Goal: Ask a question

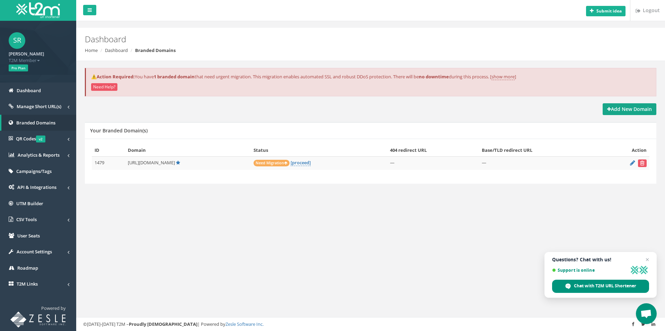
click at [632, 110] on strong "Add New Domain" at bounding box center [629, 109] width 45 height 7
drag, startPoint x: 623, startPoint y: 108, endPoint x: 562, endPoint y: 116, distance: 61.8
click at [623, 108] on strong "Add New Domain" at bounding box center [629, 109] width 45 height 7
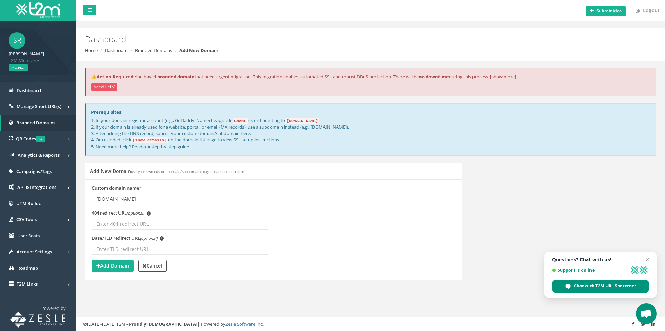
type input "[DOMAIN_NAME]"
click at [319, 120] on code "[DOMAIN_NAME]" at bounding box center [302, 121] width 34 height 6
drag, startPoint x: 330, startPoint y: 120, endPoint x: 293, endPoint y: 121, distance: 36.3
click at [293, 121] on code "[DOMAIN_NAME]" at bounding box center [302, 121] width 34 height 6
copy code "[DOMAIN_NAME]"
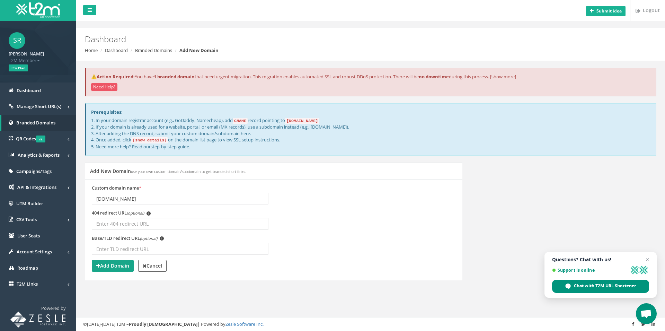
type input "[DOMAIN_NAME]"
click at [117, 262] on strong "Add Domain" at bounding box center [112, 265] width 33 height 7
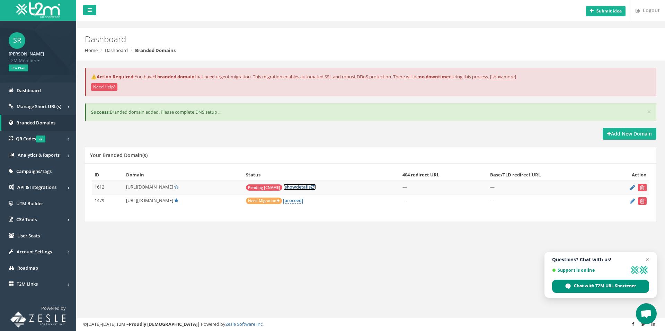
click at [296, 187] on span "show" at bounding box center [290, 186] width 11 height 6
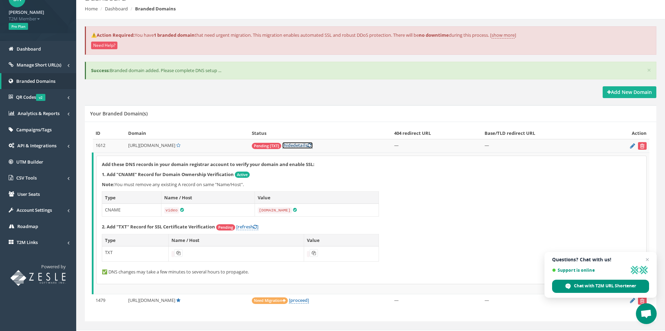
scroll to position [42, 0]
click at [179, 252] on icon at bounding box center [178, 252] width 4 height 4
click at [313, 253] on icon at bounding box center [314, 252] width 4 height 4
click at [314, 251] on icon at bounding box center [314, 252] width 4 height 4
drag, startPoint x: 248, startPoint y: 226, endPoint x: 249, endPoint y: 231, distance: 5.0
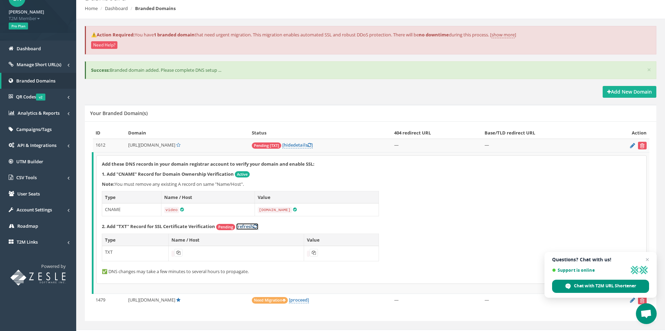
click at [248, 226] on link "[refresh ]" at bounding box center [247, 226] width 22 height 7
click at [173, 251] on icon at bounding box center [171, 252] width 4 height 4
drag, startPoint x: 333, startPoint y: 252, endPoint x: 281, endPoint y: 262, distance: 52.2
click at [319, 252] on icon at bounding box center [317, 252] width 4 height 4
click at [246, 226] on link "[refresh ]" at bounding box center [247, 226] width 22 height 7
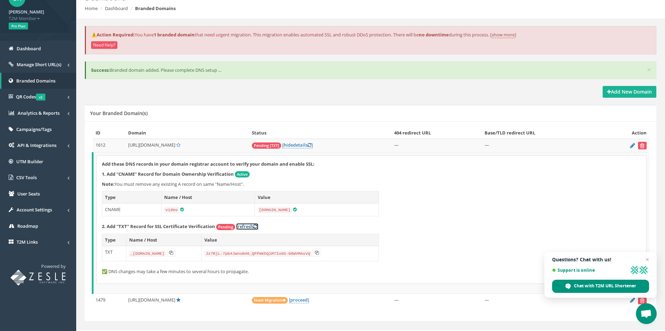
drag, startPoint x: 243, startPoint y: 225, endPoint x: 252, endPoint y: 225, distance: 8.7
click at [243, 225] on link "[refresh ]" at bounding box center [247, 226] width 22 height 7
click at [248, 228] on link "[refresh ]" at bounding box center [247, 226] width 22 height 7
click at [243, 226] on link "[refresh ]" at bounding box center [247, 226] width 22 height 7
click at [248, 227] on link "[refresh ]" at bounding box center [247, 226] width 22 height 7
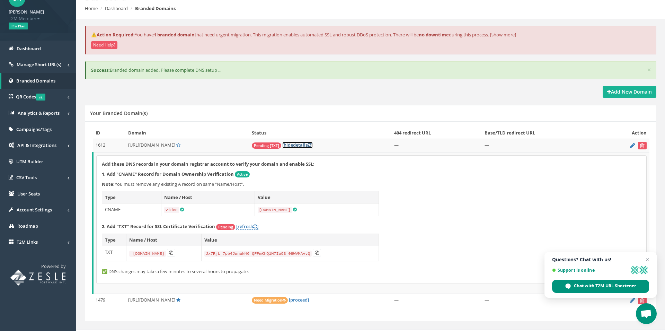
click at [313, 146] on link "[ hide details ]" at bounding box center [297, 145] width 30 height 7
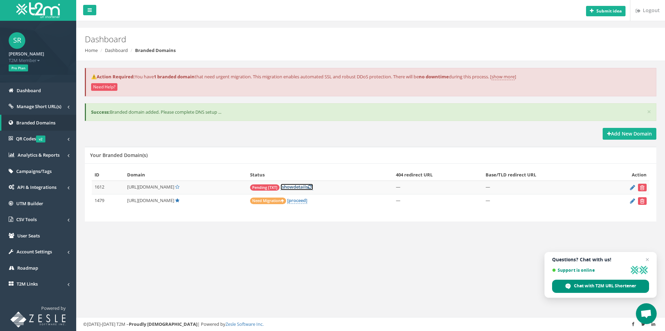
click at [293, 186] on span "show" at bounding box center [287, 186] width 11 height 6
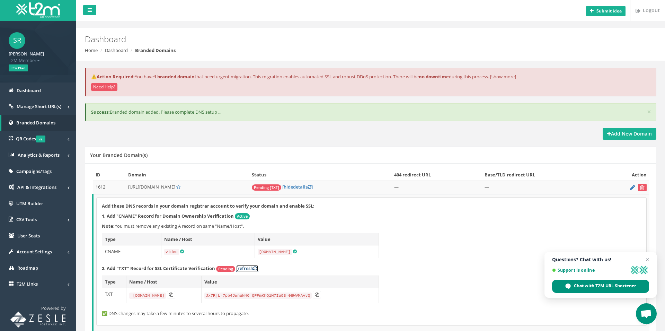
click at [252, 266] on link "[refresh ]" at bounding box center [247, 268] width 22 height 7
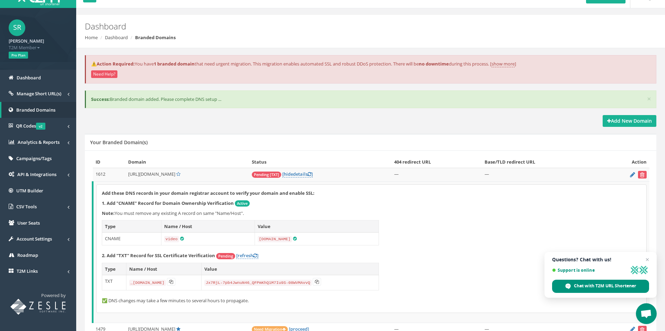
scroll to position [21, 0]
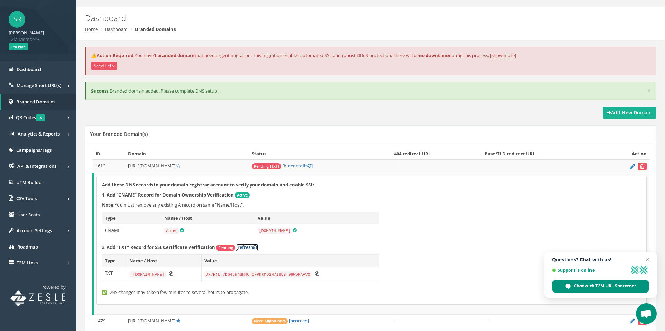
click at [250, 245] on link "[refresh ]" at bounding box center [247, 247] width 22 height 7
drag, startPoint x: 332, startPoint y: 271, endPoint x: 334, endPoint y: 275, distance: 4.4
click at [319, 271] on icon at bounding box center [317, 273] width 4 height 4
click at [648, 258] on span "Open chat" at bounding box center [647, 259] width 9 height 9
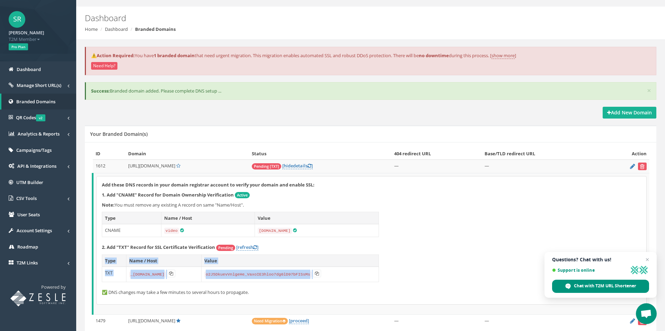
click at [648, 258] on td "Add these DNS records in your domain registrar account to verify your domain an…" at bounding box center [371, 243] width 557 height 141
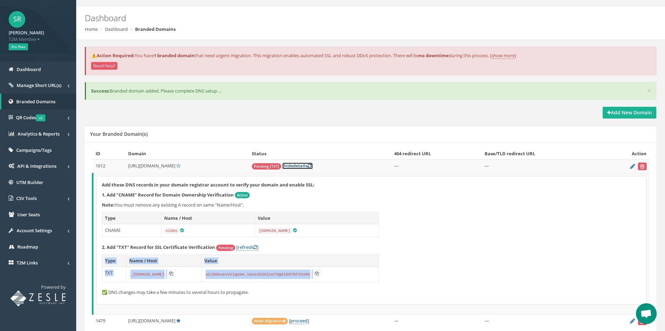
click at [313, 167] on link "[ hide details ]" at bounding box center [297, 165] width 30 height 7
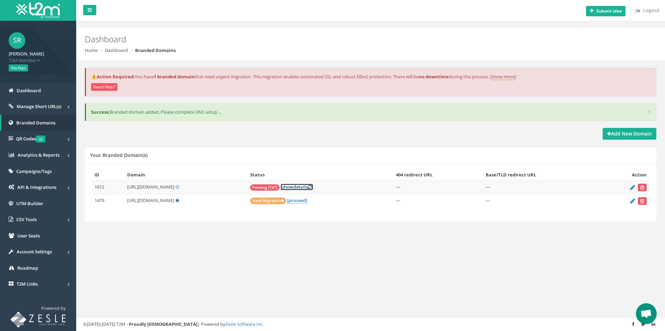
scroll to position [0, 0]
click at [352, 248] on div "Submit idea Logout Dashboard Home Dashboard Branded Domains ⚠️Action Required: …" at bounding box center [370, 165] width 588 height 331
click at [105, 86] on button "Need Help?" at bounding box center [104, 87] width 26 height 8
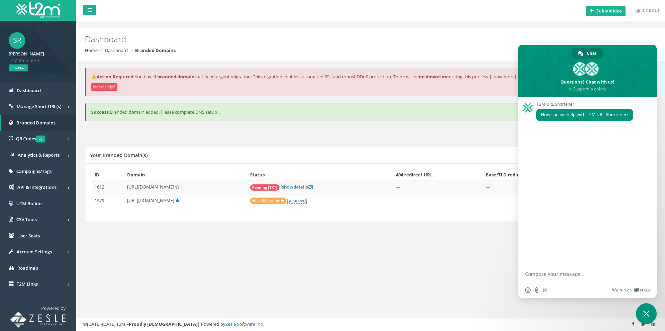
drag, startPoint x: 631, startPoint y: 37, endPoint x: 614, endPoint y: 40, distance: 16.8
click at [631, 37] on div "Dashboard Home Dashboard Branded Domains" at bounding box center [370, 44] width 588 height 33
click at [648, 309] on span "Close chat" at bounding box center [645, 313] width 21 height 21
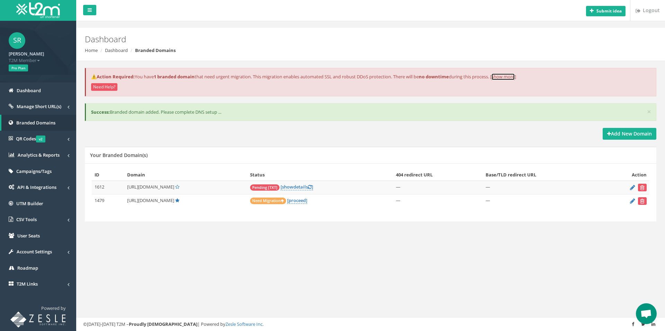
click at [508, 77] on link "show more" at bounding box center [502, 76] width 23 height 7
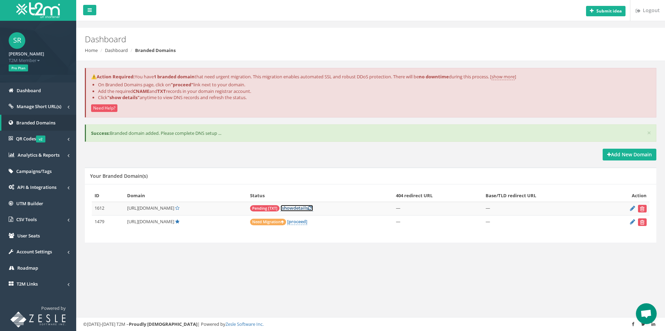
click at [313, 206] on link "[ show details ]" at bounding box center [296, 208] width 33 height 7
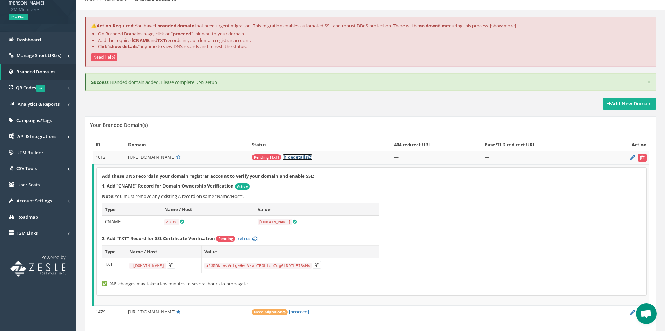
scroll to position [75, 0]
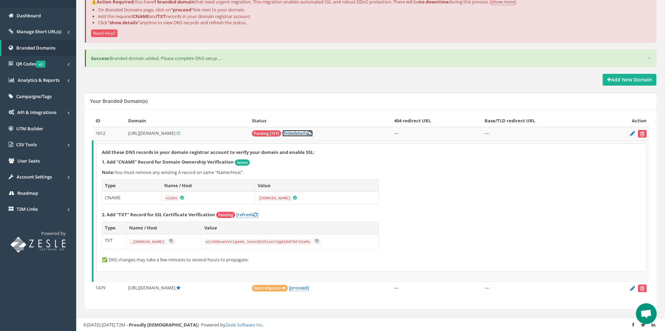
click at [313, 135] on link "[ hide details ]" at bounding box center [297, 133] width 30 height 7
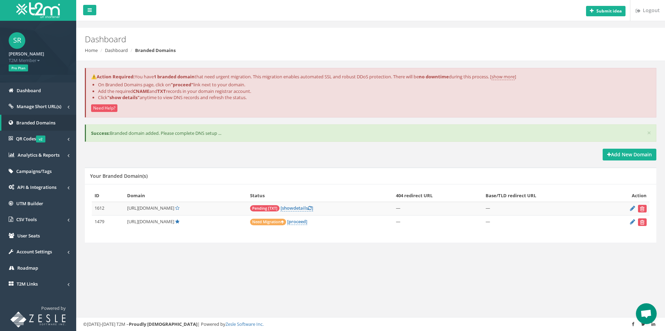
click at [648, 310] on span "Open chat" at bounding box center [645, 314] width 11 height 10
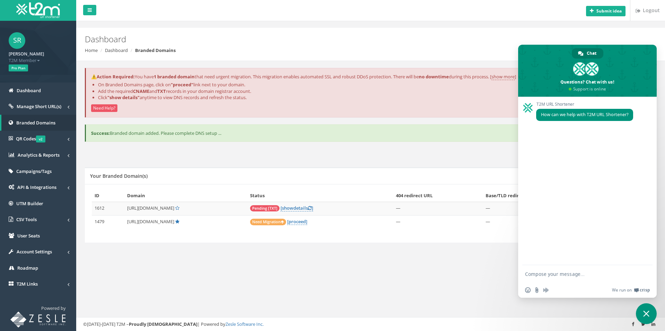
click at [565, 276] on textarea "Compose your message..." at bounding box center [580, 273] width 111 height 17
click at [313, 209] on link "[ show details ]" at bounding box center [296, 208] width 33 height 7
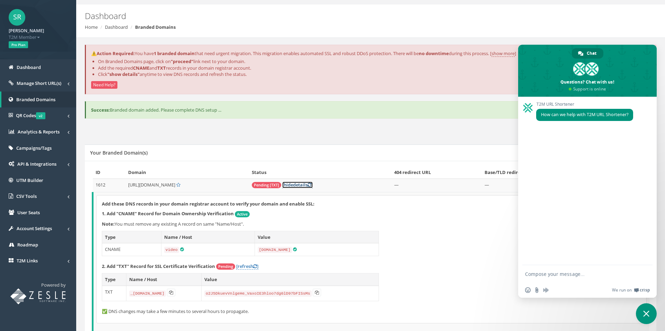
scroll to position [31, 0]
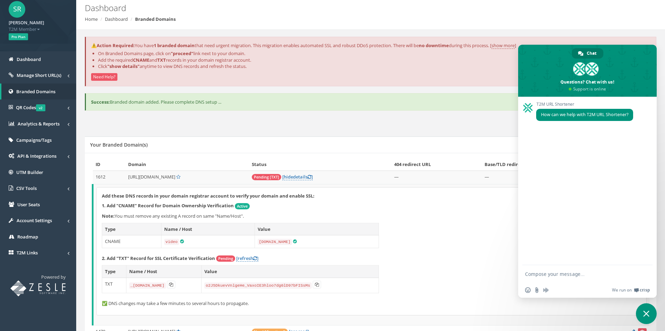
click at [551, 275] on textarea "Compose your message..." at bounding box center [580, 273] width 111 height 17
type textarea "I assume that I need to copy the name/host and the value and add those both to …"
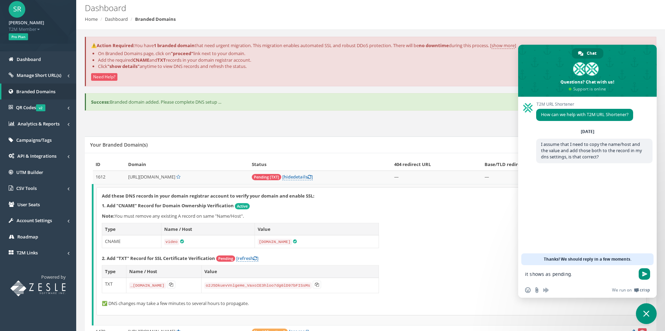
type textarea "it shows as pending."
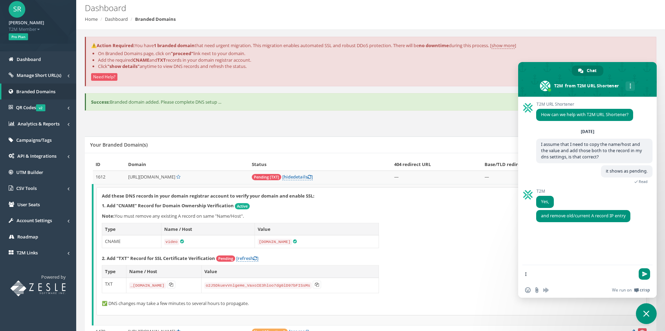
type textarea "I"
type textarea "r"
type textarea "this is for a new branded sub domain"
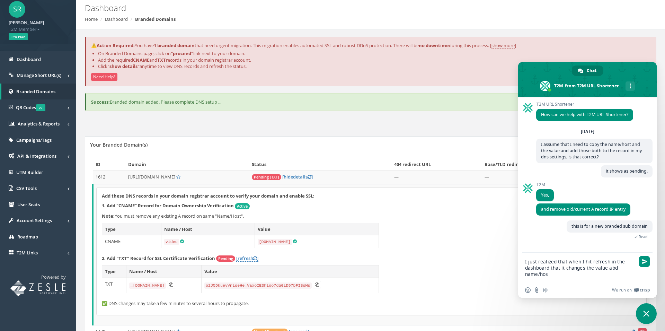
type textarea "I just realized that when I hit refresh in the dashboard that it changes the va…"
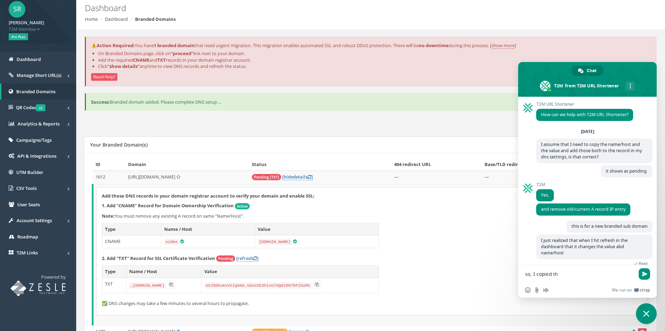
scroll to position [16, 0]
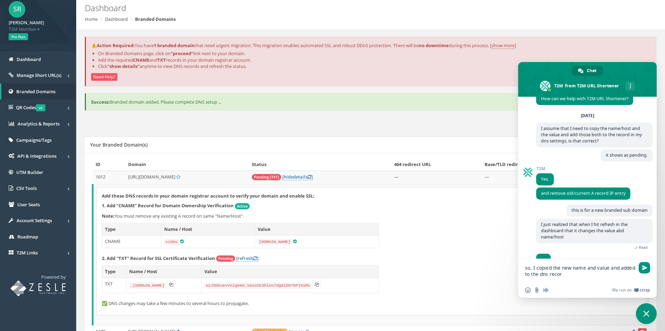
type textarea "so, I copied the new name and value and added to the dns record"
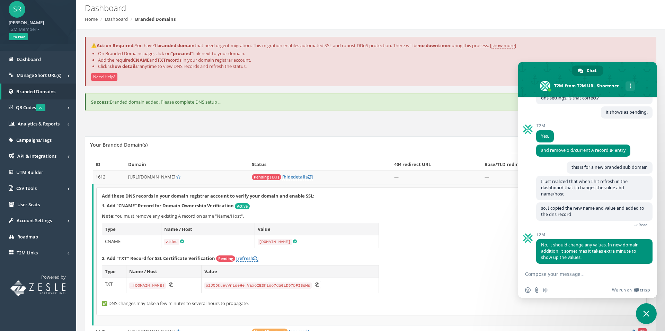
scroll to position [79, 0]
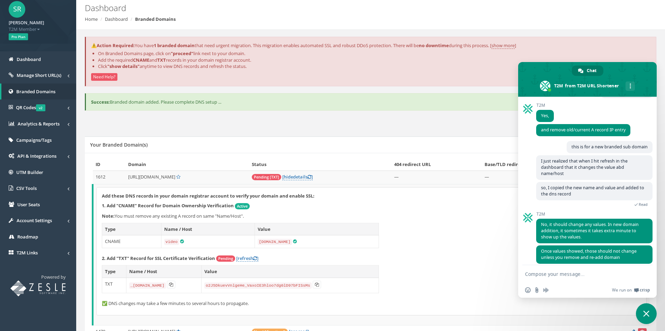
click at [556, 274] on textarea "Compose your message..." at bounding box center [580, 273] width 111 height 17
type textarea "when I hit refresh in the dashboard it changed the name and value for the txt"
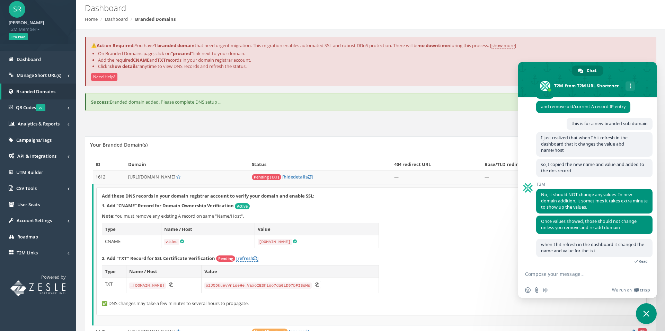
scroll to position [116, 0]
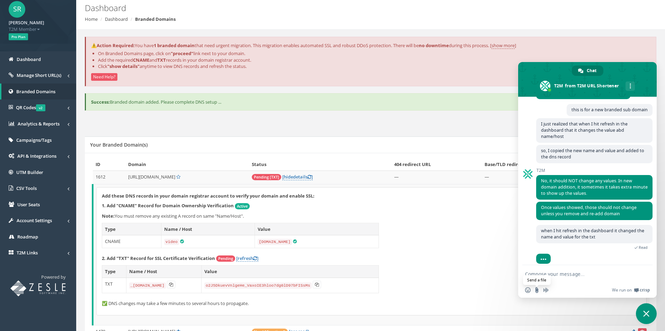
click at [535, 292] on input "Send a file" at bounding box center [537, 290] width 6 height 6
type input "C:\fakepath\Screenshot 2025-09-05 at 2.31.32 PM.png"
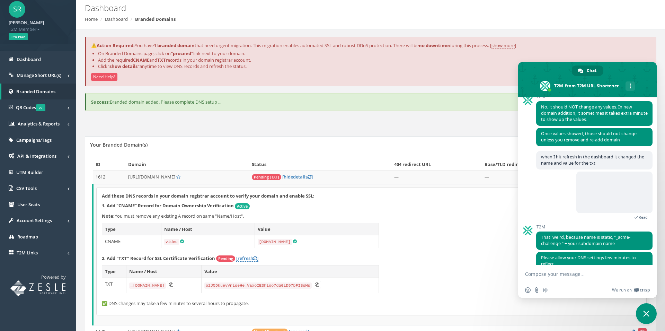
scroll to position [197, 0]
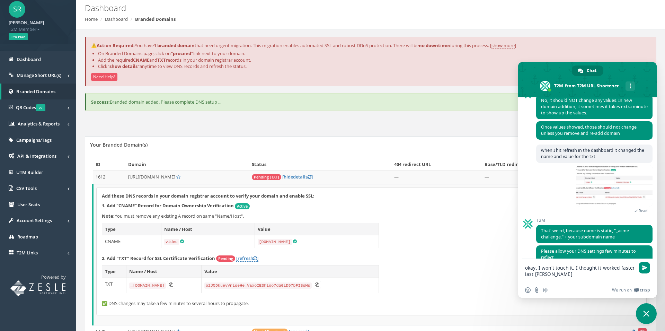
type textarea "okay, I won't touch it. I thought it worked faster last time"
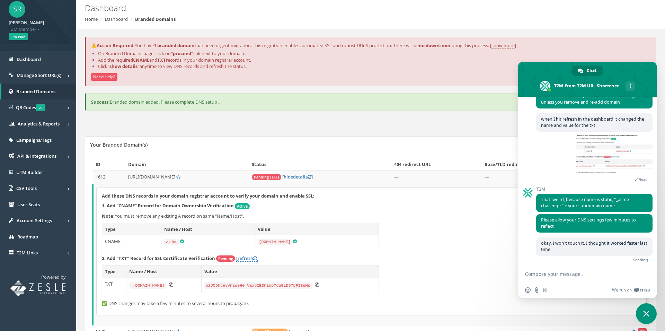
scroll to position [220, 0]
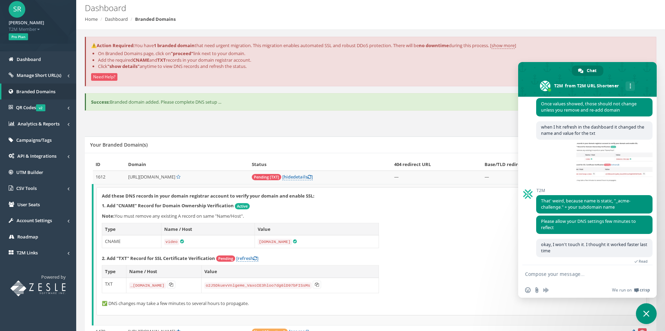
click at [286, 143] on div "Your Branded Domain(s)" at bounding box center [370, 144] width 571 height 17
click at [313, 177] on link "[ hide details ]" at bounding box center [297, 176] width 30 height 7
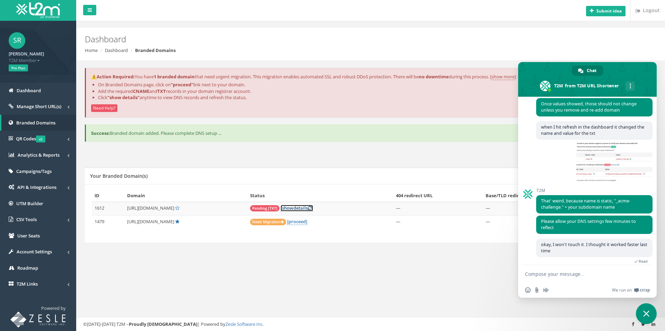
scroll to position [0, 0]
click at [646, 313] on span "Close chat" at bounding box center [646, 313] width 6 height 6
